Goal: Information Seeking & Learning: Learn about a topic

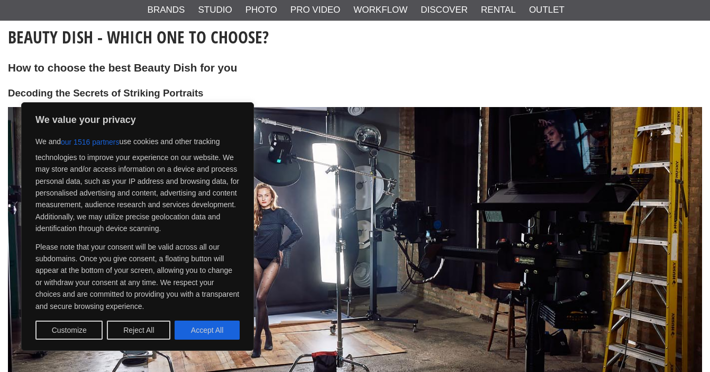
scroll to position [115, 0]
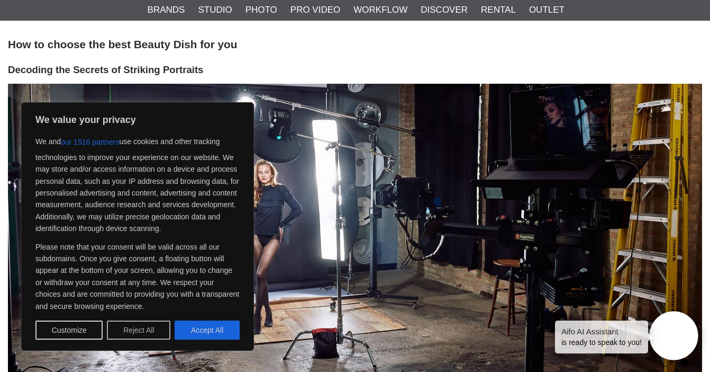
click at [132, 334] on button "Reject All" at bounding box center [139, 329] width 64 height 19
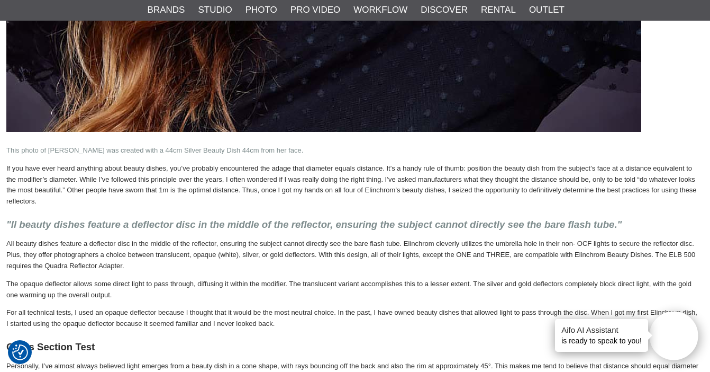
scroll to position [983, 2]
click at [589, 238] on p "All beauty dishes feature a deflector disc in the middle of the reflector, ensu…" at bounding box center [353, 254] width 695 height 33
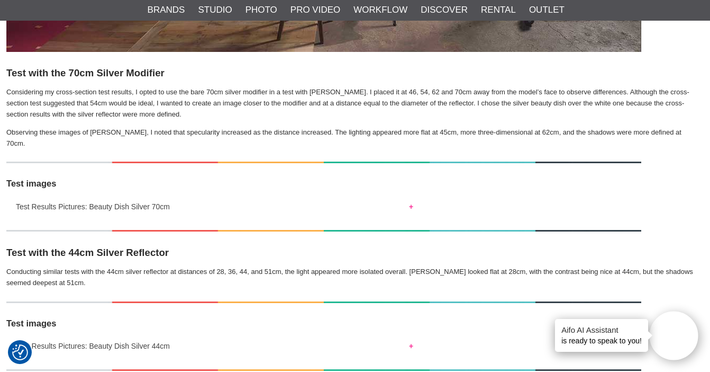
scroll to position [1982, 2]
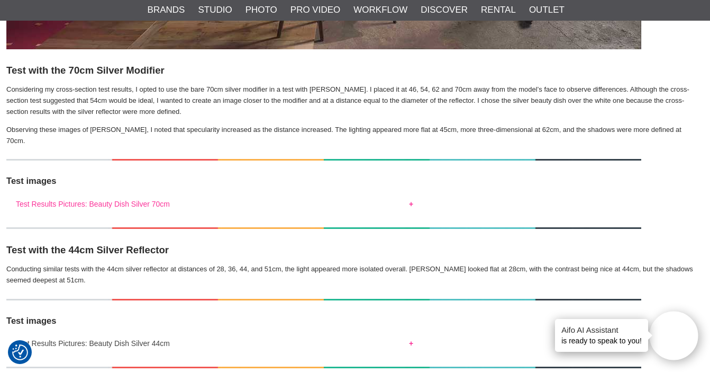
click at [129, 194] on button "Test Results Pictures: Beauty Dish Silver 70cm" at bounding box center [214, 201] width 417 height 14
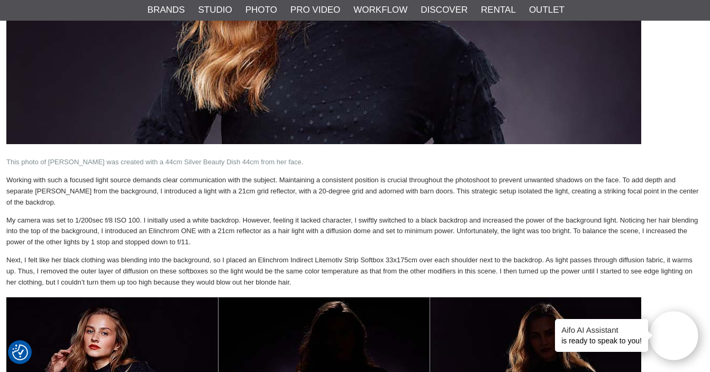
scroll to position [5423, 2]
click at [442, 175] on p "Working with such a focused light source demands clear communication with the s…" at bounding box center [353, 191] width 695 height 33
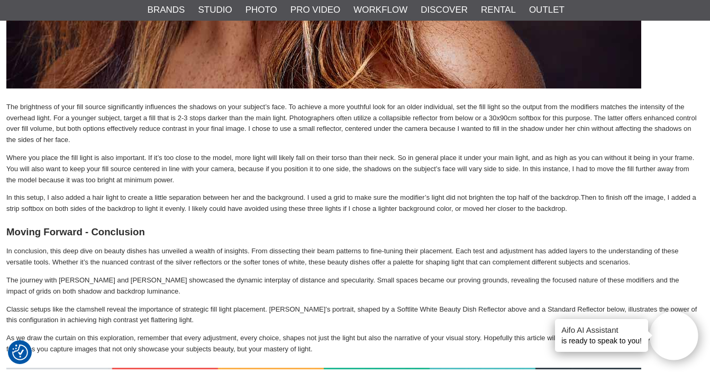
scroll to position [7279, 2]
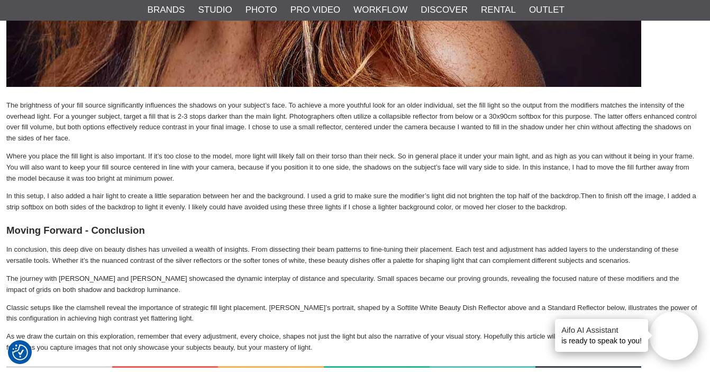
click at [589, 100] on p "The brightness of your fill source significantly influences the shadows on your…" at bounding box center [353, 122] width 695 height 44
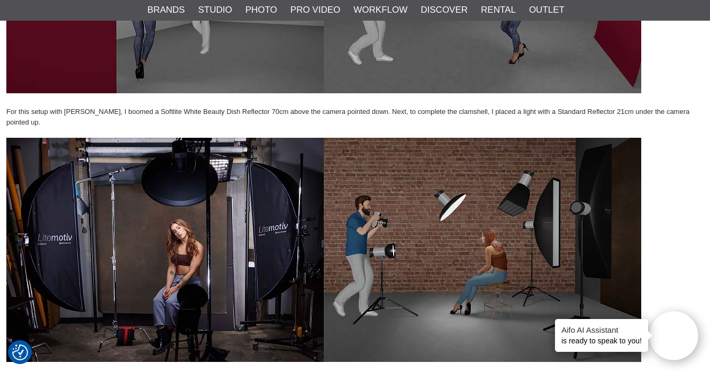
scroll to position [6502, 2]
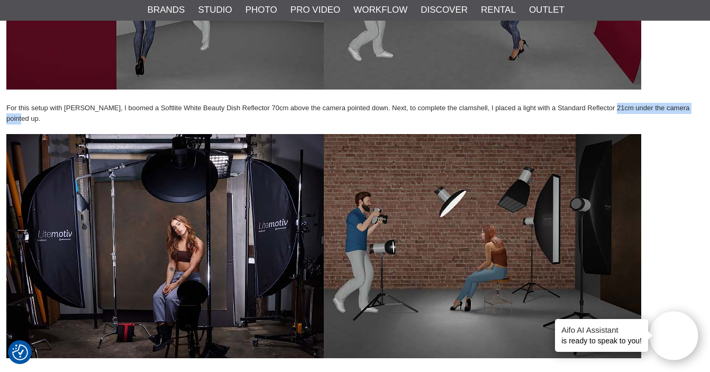
click at [608, 103] on p "For this setup with Colleen, I boomed a Softlite White Beauty Dish Reflector 70…" at bounding box center [353, 114] width 695 height 22
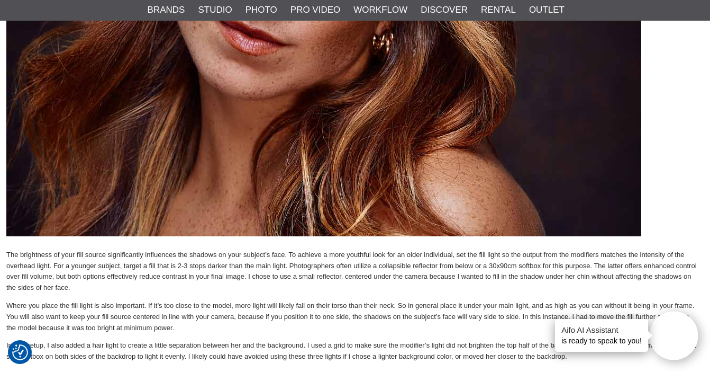
scroll to position [7132, 2]
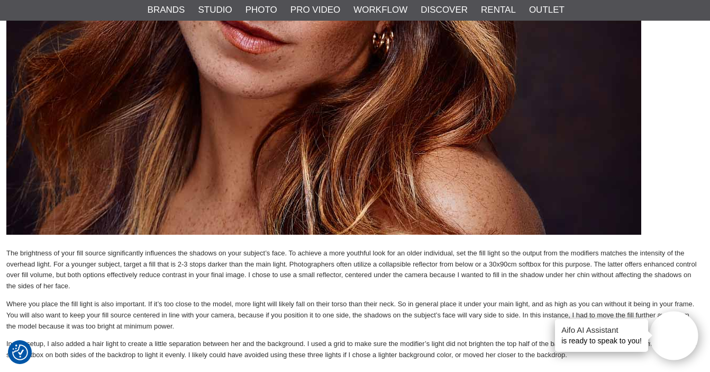
click at [583, 248] on p "The brightness of your fill source significantly influences the shadows on your…" at bounding box center [353, 270] width 695 height 44
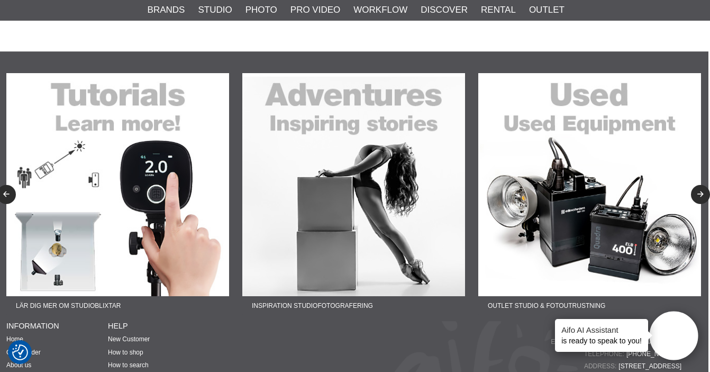
scroll to position [9064, 2]
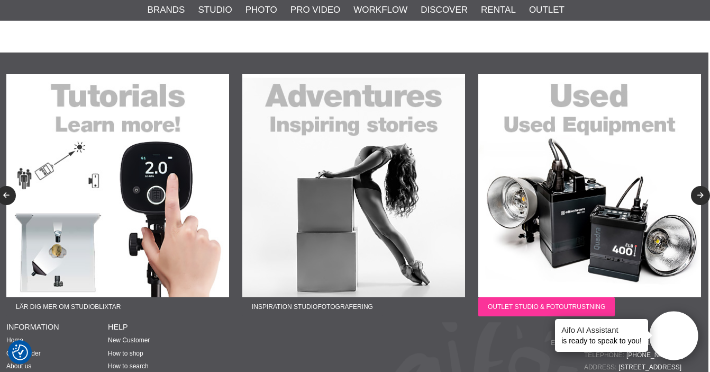
click at [544, 297] on span "Outlet Studio & Fotoutrustning" at bounding box center [547, 306] width 137 height 19
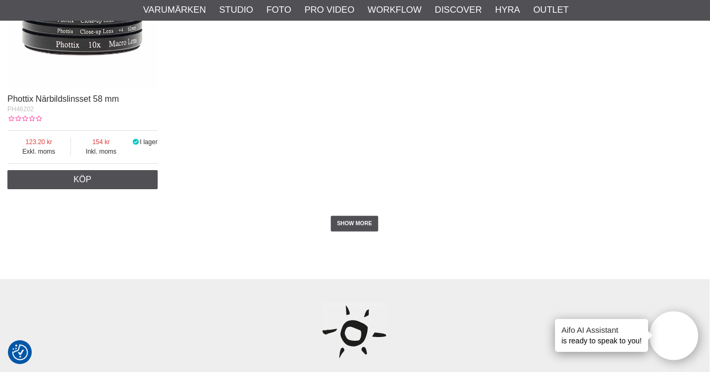
scroll to position [2058, 1]
